Goal: Task Accomplishment & Management: Use online tool/utility

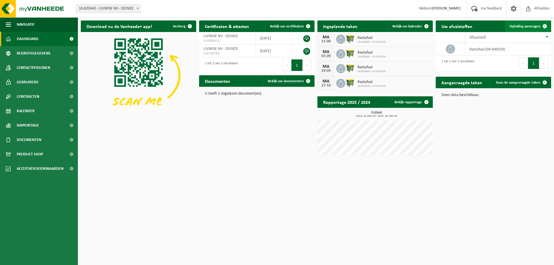
click at [522, 29] on link "Ophaling aanvragen" at bounding box center [528, 26] width 46 height 12
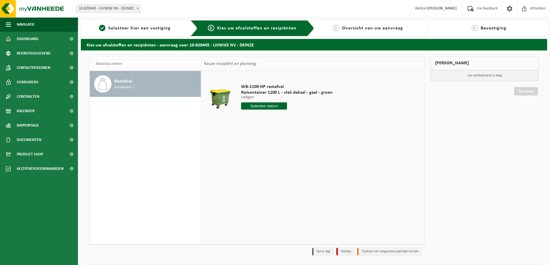
click at [277, 110] on div "WB-1100-HP restafval Rolcontainer 1100 L - vlak deksel - geel - groen Ledigen L…" at bounding box center [286, 98] width 97 height 40
click at [277, 108] on input "text" at bounding box center [264, 105] width 46 height 7
click at [247, 165] on div "18" at bounding box center [246, 166] width 10 height 9
type input "Van 2025-08-18"
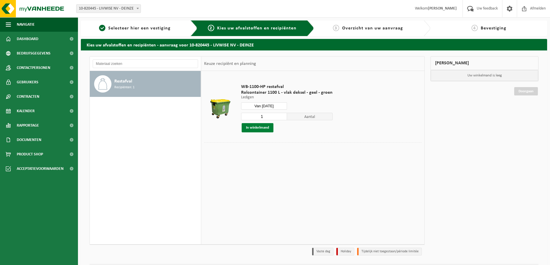
click at [269, 130] on button "In winkelmand" at bounding box center [258, 127] width 32 height 9
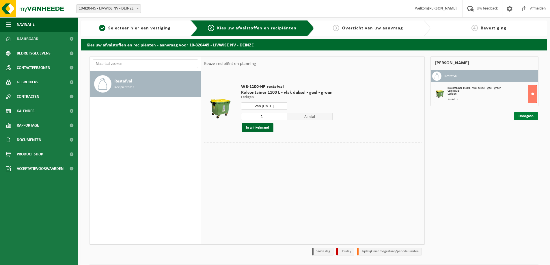
click at [517, 114] on link "Doorgaan" at bounding box center [526, 116] width 24 height 8
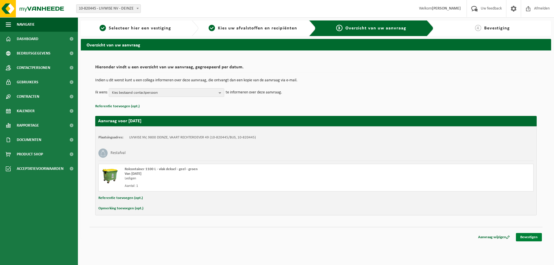
click at [537, 234] on link "Bevestigen" at bounding box center [529, 237] width 26 height 8
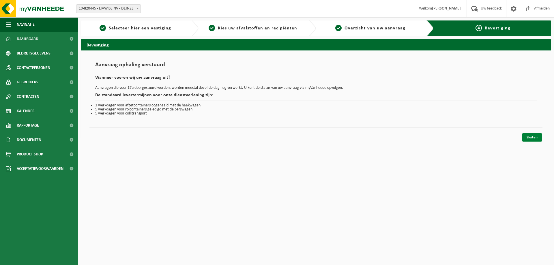
click at [539, 137] on link "Sluiten" at bounding box center [532, 137] width 20 height 8
